Goal: Task Accomplishment & Management: Manage account settings

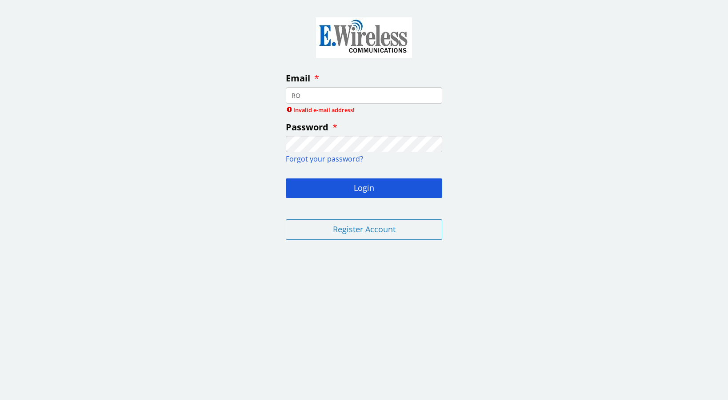
type input "R"
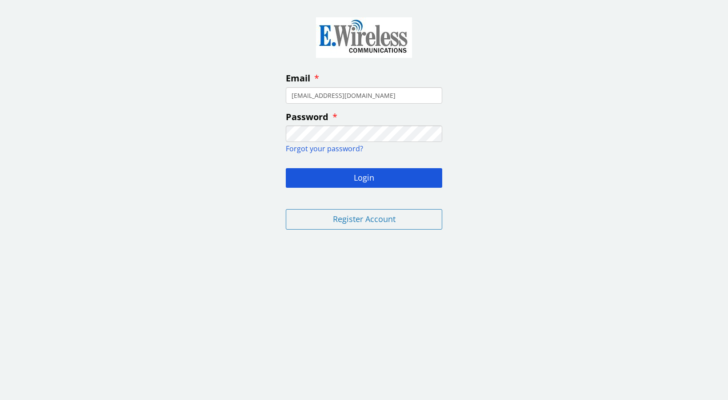
type input "[EMAIL_ADDRESS][DOMAIN_NAME]"
click at [360, 179] on button "Login" at bounding box center [364, 178] width 156 height 20
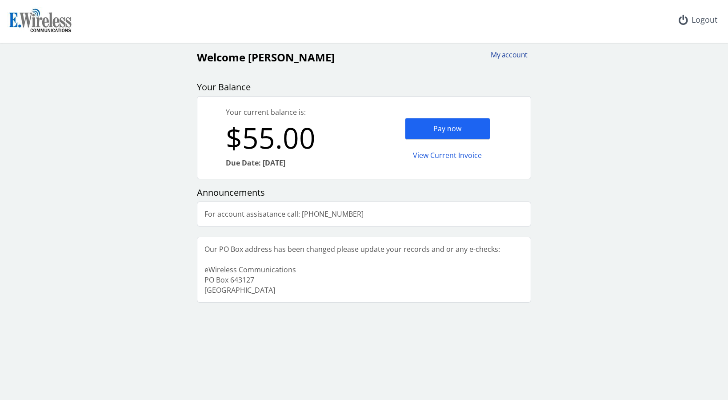
click at [506, 58] on div "My account" at bounding box center [506, 55] width 43 height 10
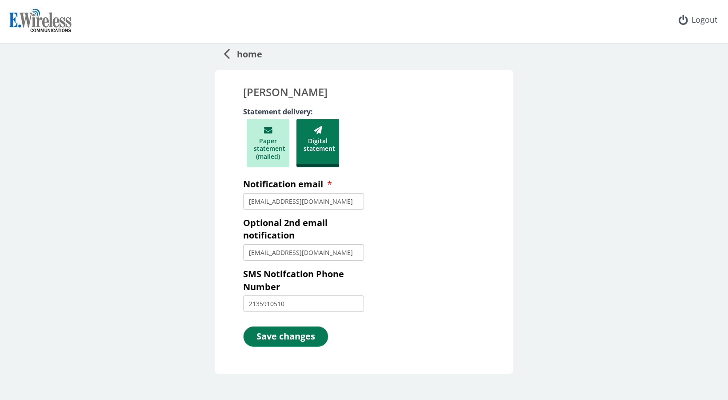
click at [225, 52] on icon at bounding box center [227, 53] width 6 height 18
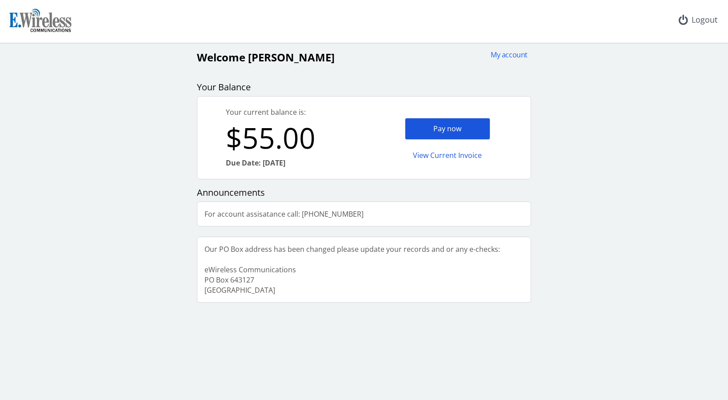
click at [432, 126] on div "Pay now" at bounding box center [447, 129] width 85 height 22
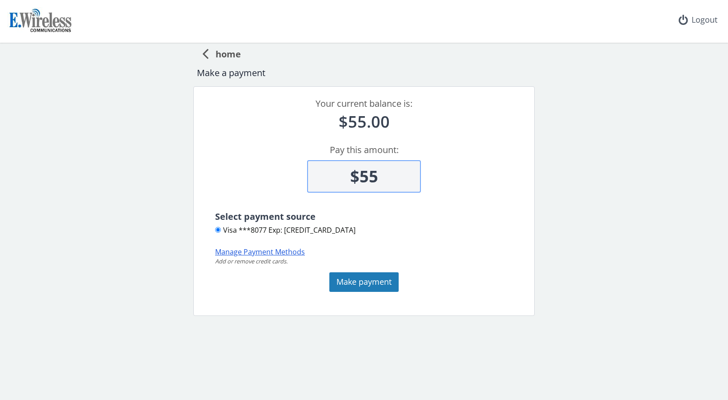
click at [260, 251] on button "Manage Payment Methods" at bounding box center [260, 252] width 90 height 10
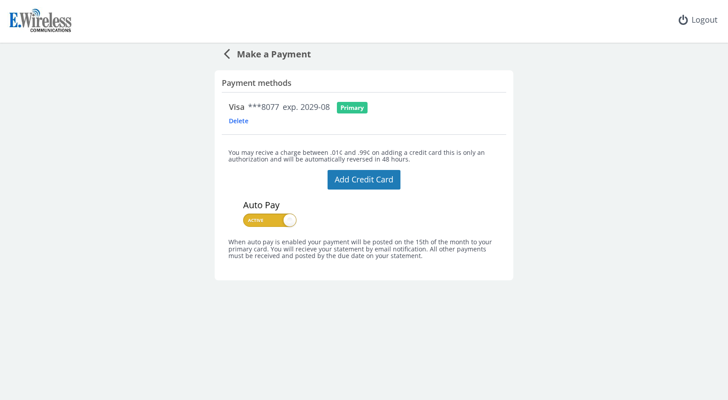
click at [239, 118] on span "Delete" at bounding box center [253, 120] width 48 height 8
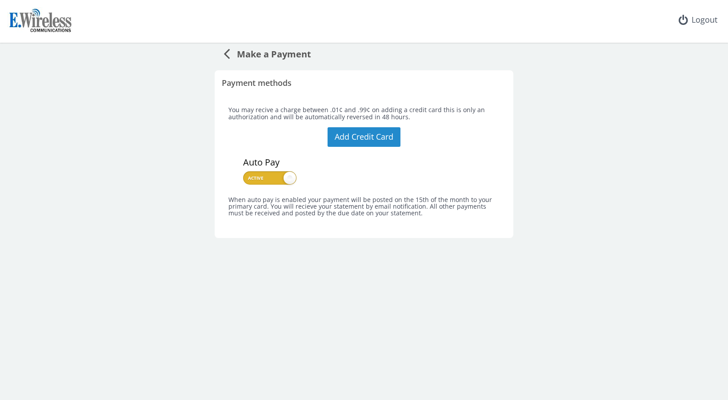
click at [362, 138] on button "Add Credit Card" at bounding box center [364, 137] width 73 height 20
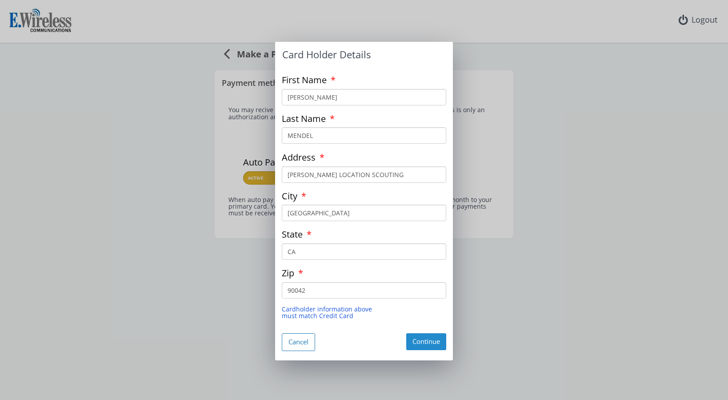
click at [423, 337] on button "Continue" at bounding box center [426, 341] width 40 height 16
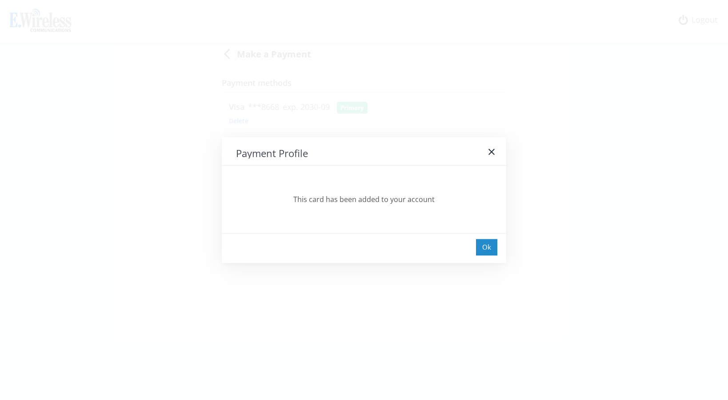
click at [486, 248] on div "Ok" at bounding box center [486, 247] width 21 height 16
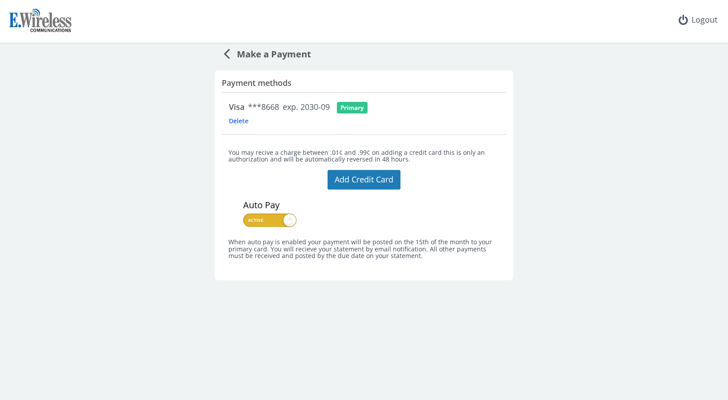
click at [226, 54] on icon at bounding box center [227, 53] width 6 height 18
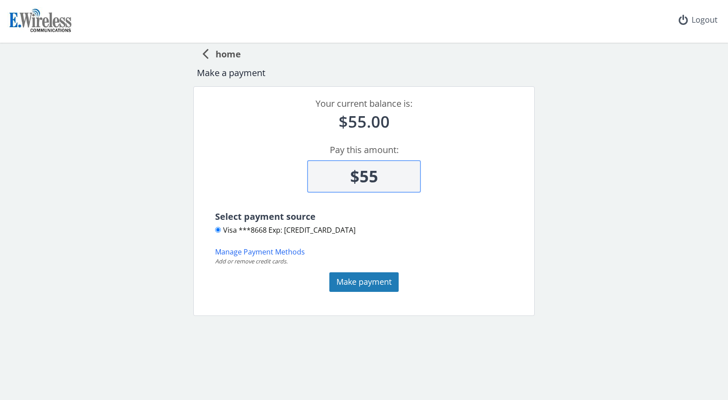
click at [204, 54] on icon at bounding box center [205, 53] width 6 height 18
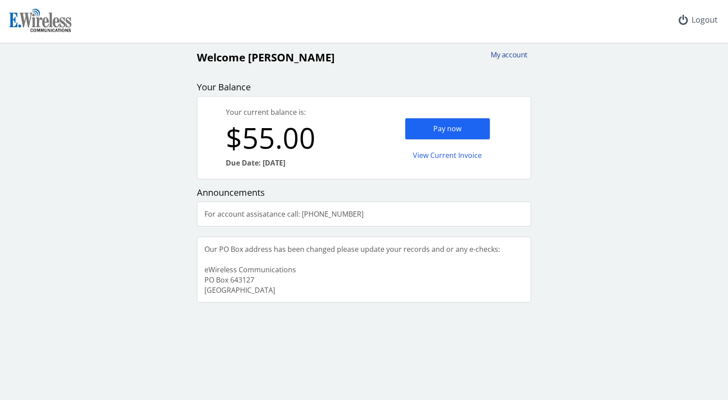
click at [504, 54] on div "My account" at bounding box center [506, 55] width 43 height 10
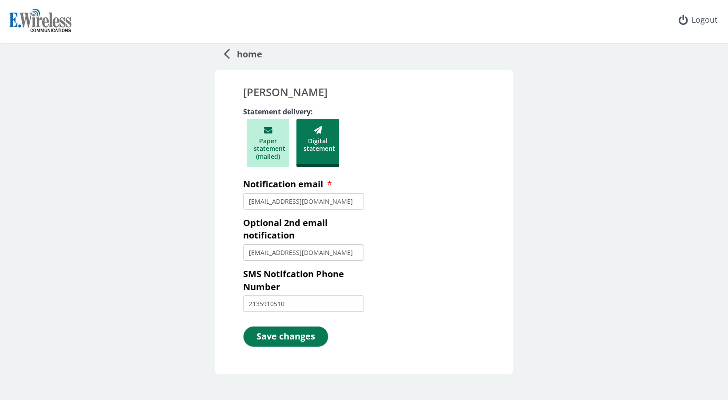
click at [224, 53] on icon at bounding box center [227, 53] width 6 height 18
click at [694, 20] on div "Logout" at bounding box center [698, 20] width 53 height 40
